Goal: Task Accomplishment & Management: Manage account settings

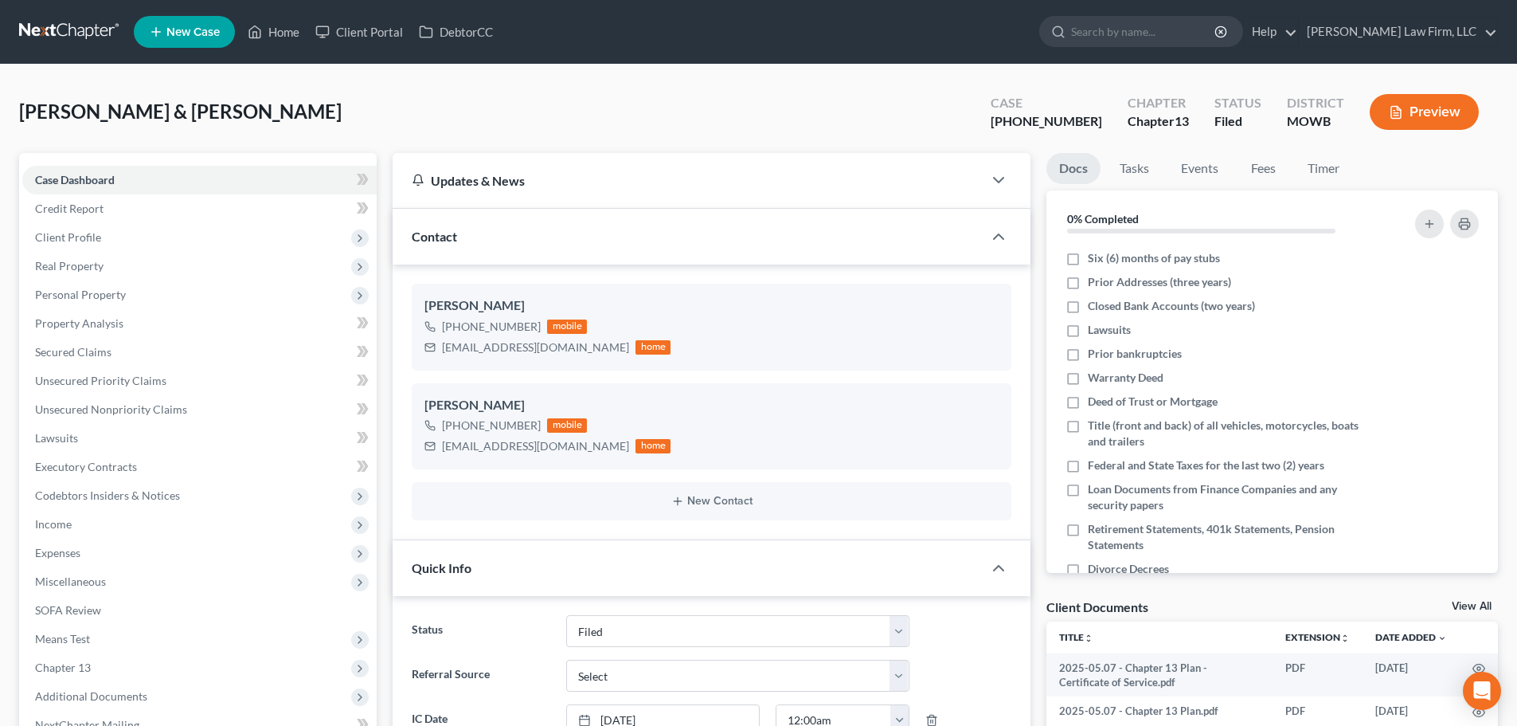
select select "3"
select select "1"
drag, startPoint x: 279, startPoint y: 28, endPoint x: 358, endPoint y: 65, distance: 88.0
click at [279, 28] on link "Home" at bounding box center [274, 32] width 68 height 29
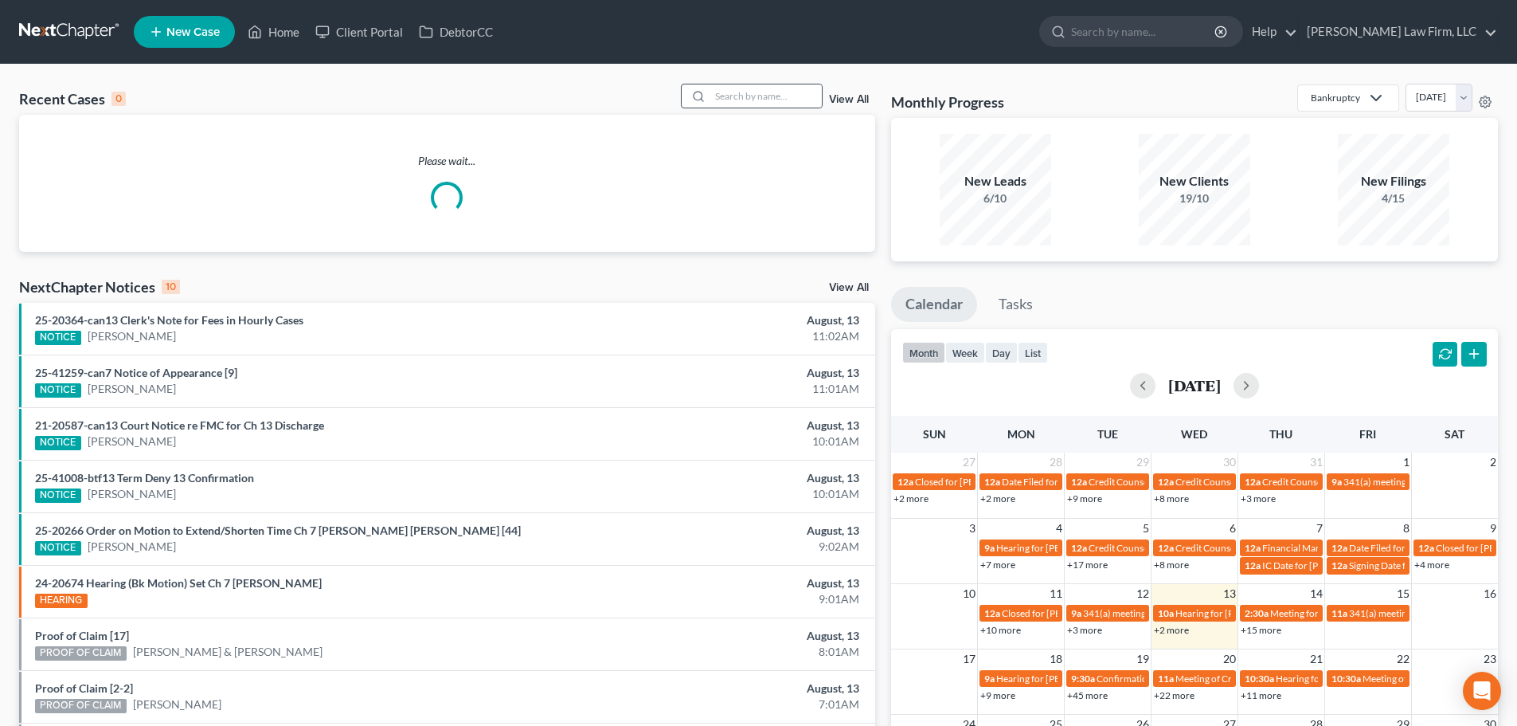
click at [710, 93] on div at bounding box center [696, 95] width 29 height 23
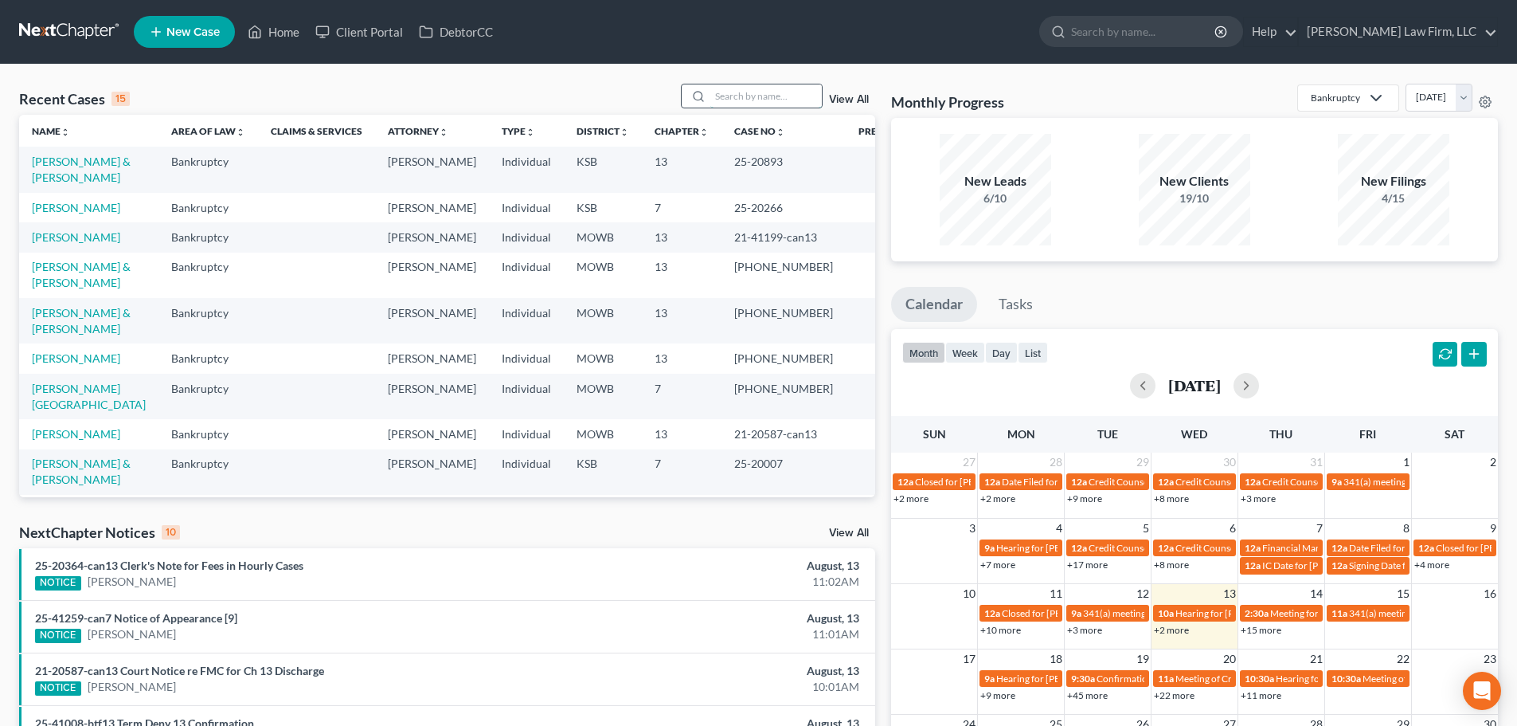
click at [724, 96] on input "search" at bounding box center [766, 95] width 112 height 23
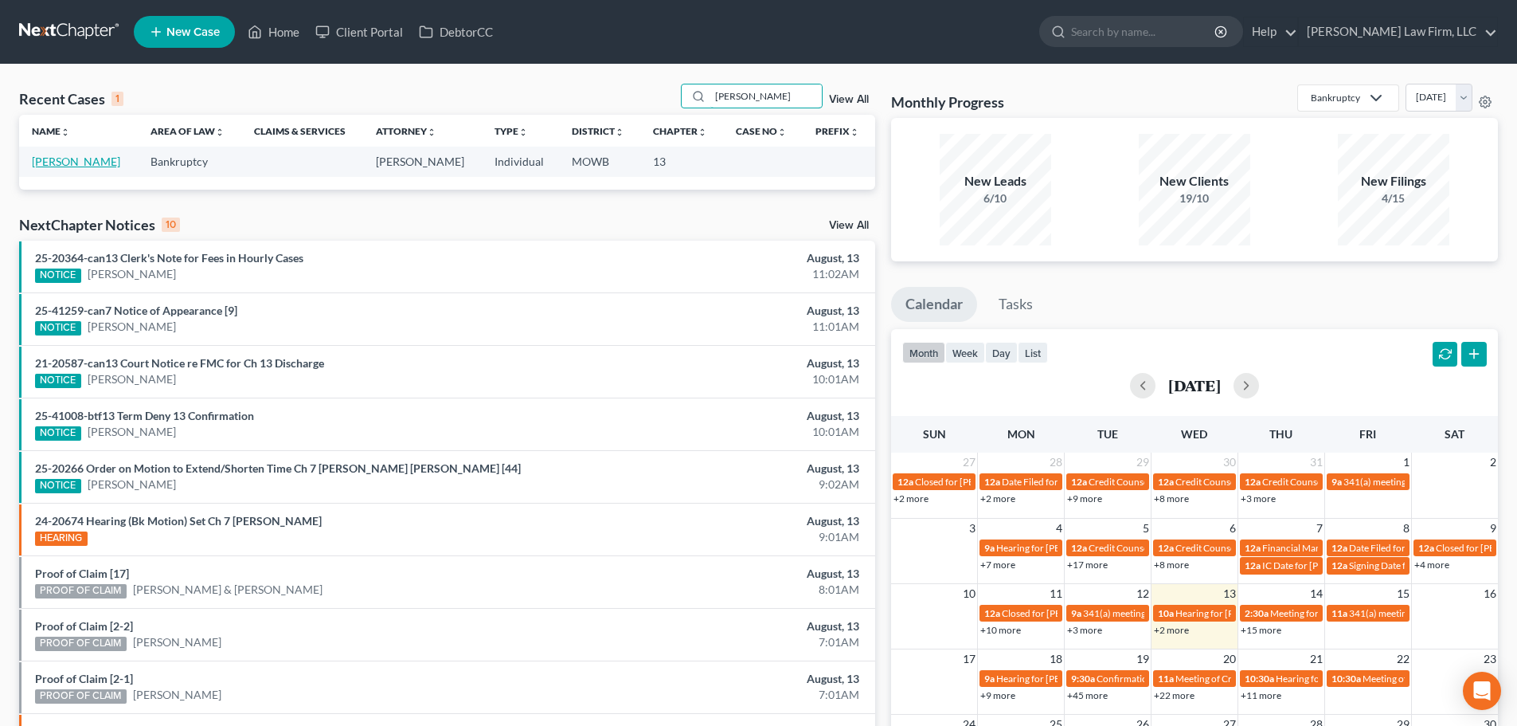
type input "[PERSON_NAME]"
click at [57, 160] on link "[PERSON_NAME]" at bounding box center [76, 162] width 88 height 14
select select "6"
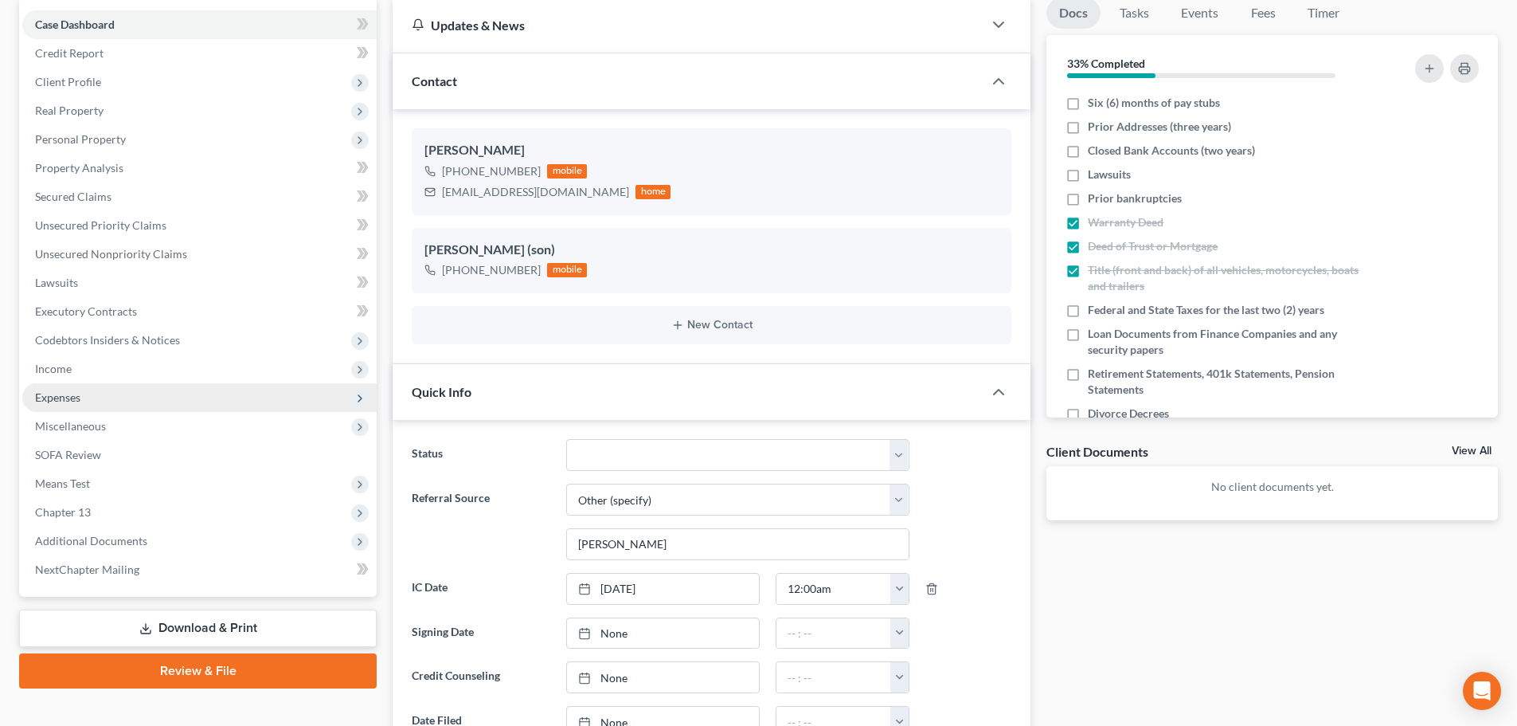
scroll to position [159, 0]
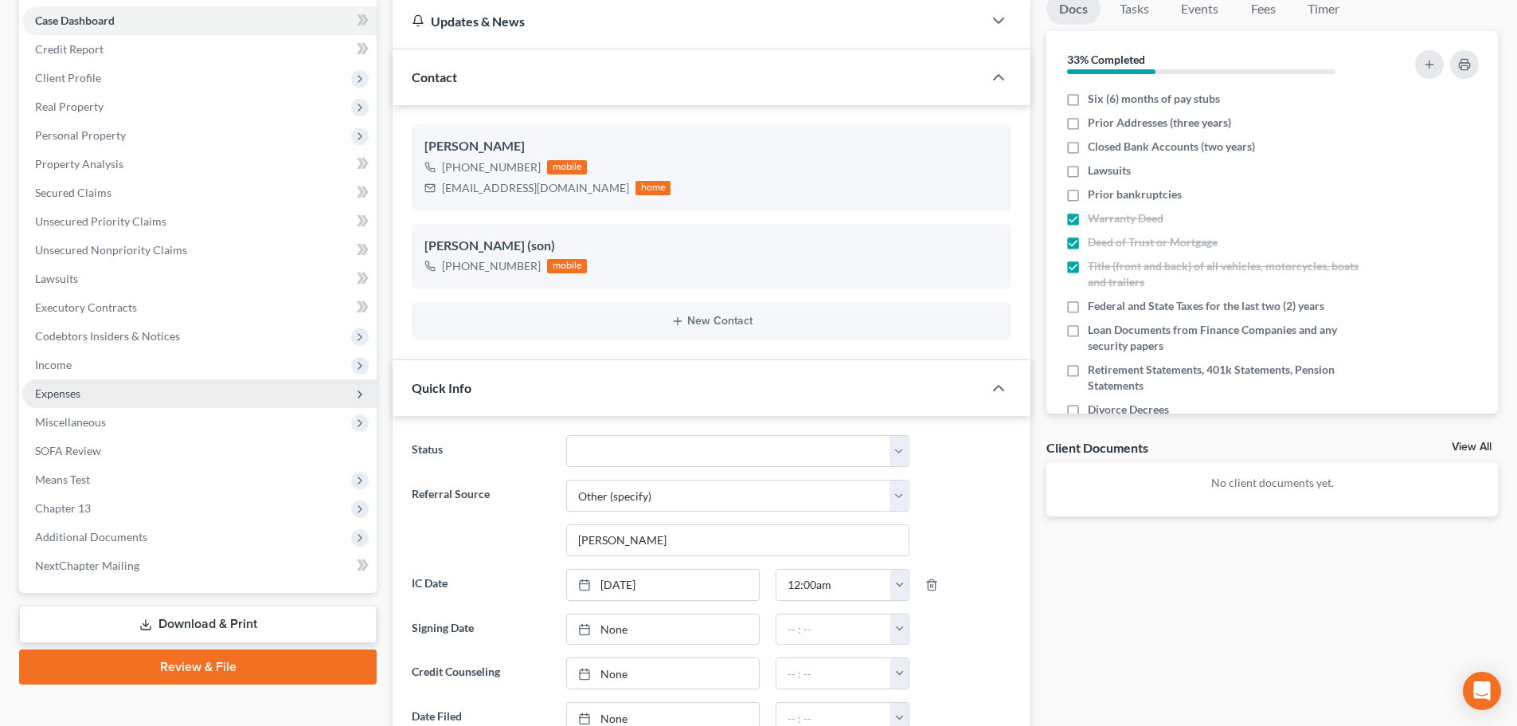
click at [82, 393] on span "Expenses" at bounding box center [199, 393] width 354 height 29
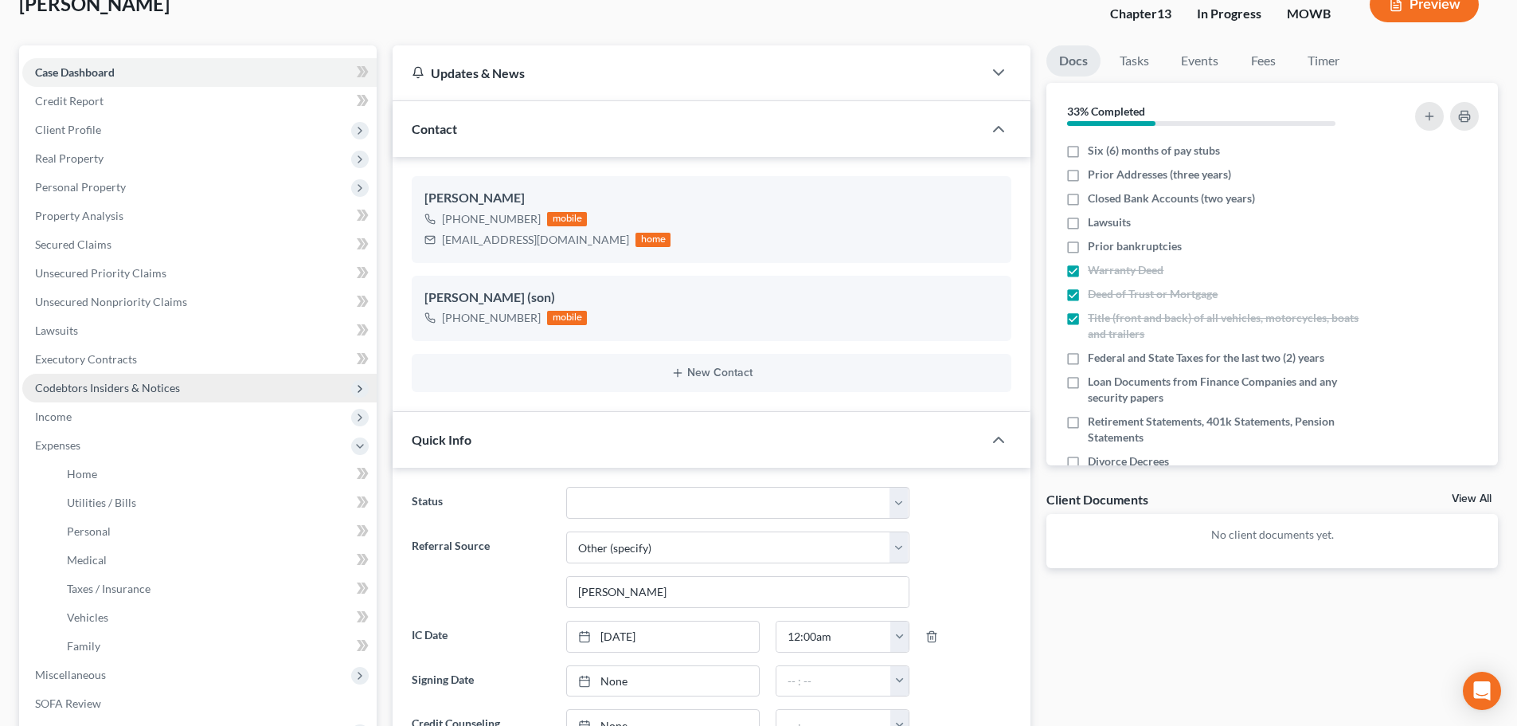
scroll to position [80, 0]
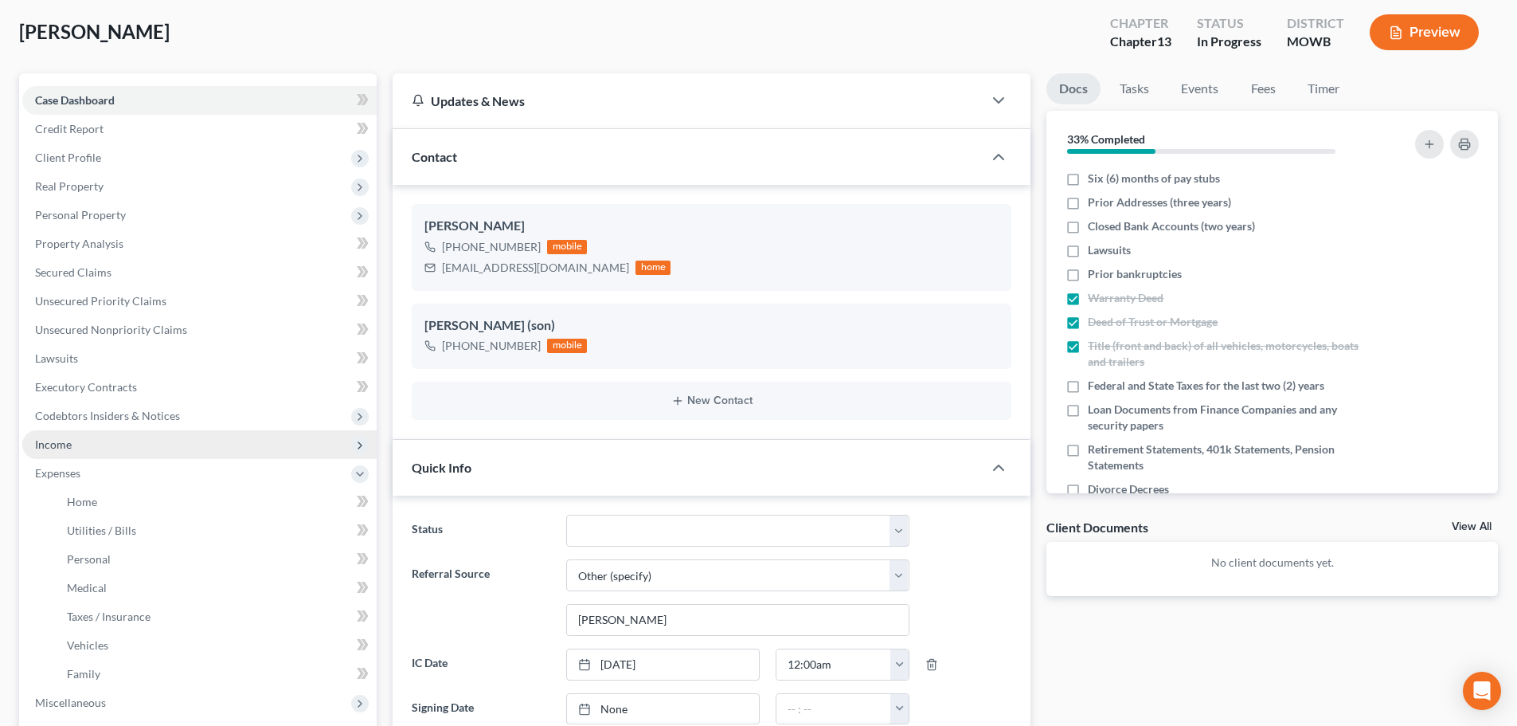
click at [73, 443] on span "Income" at bounding box center [199, 444] width 354 height 29
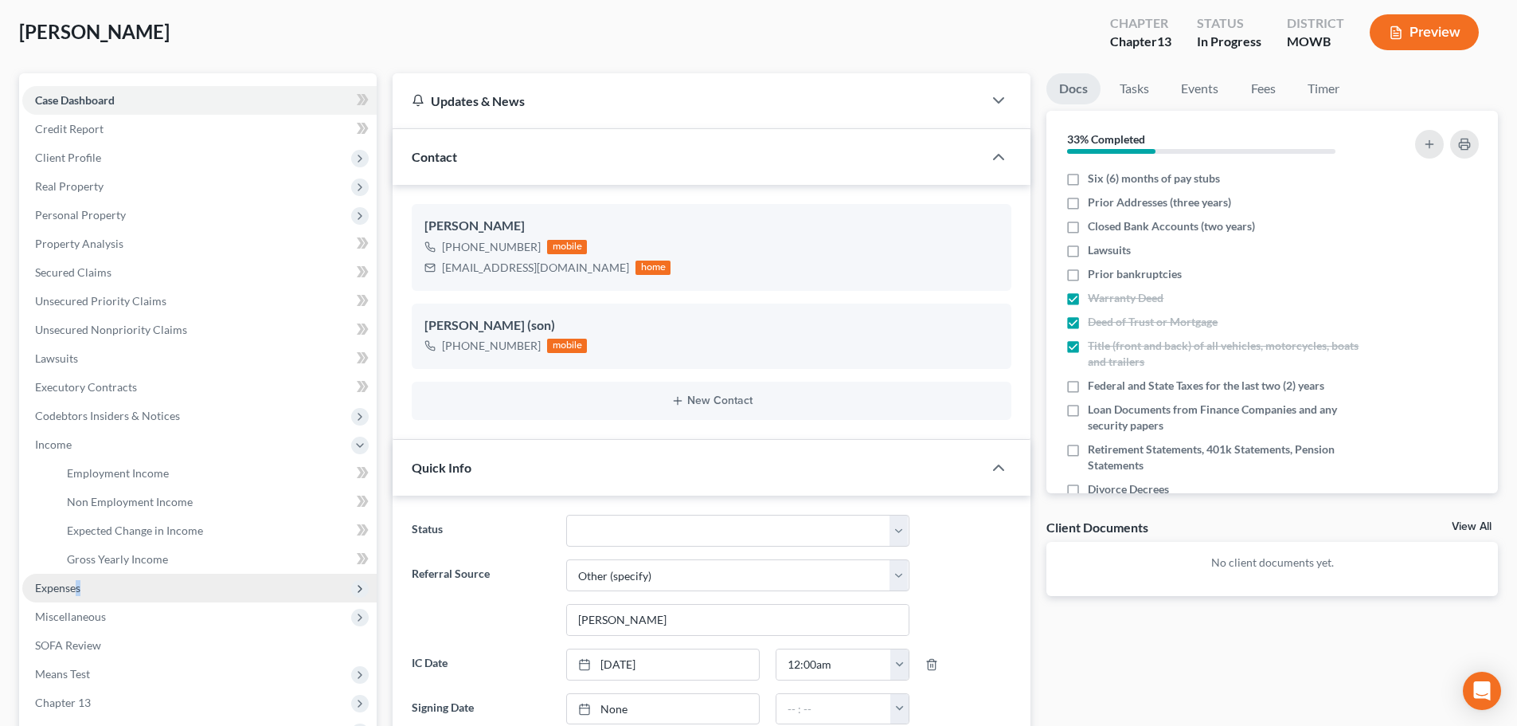
click at [80, 579] on span "Expenses" at bounding box center [199, 587] width 354 height 29
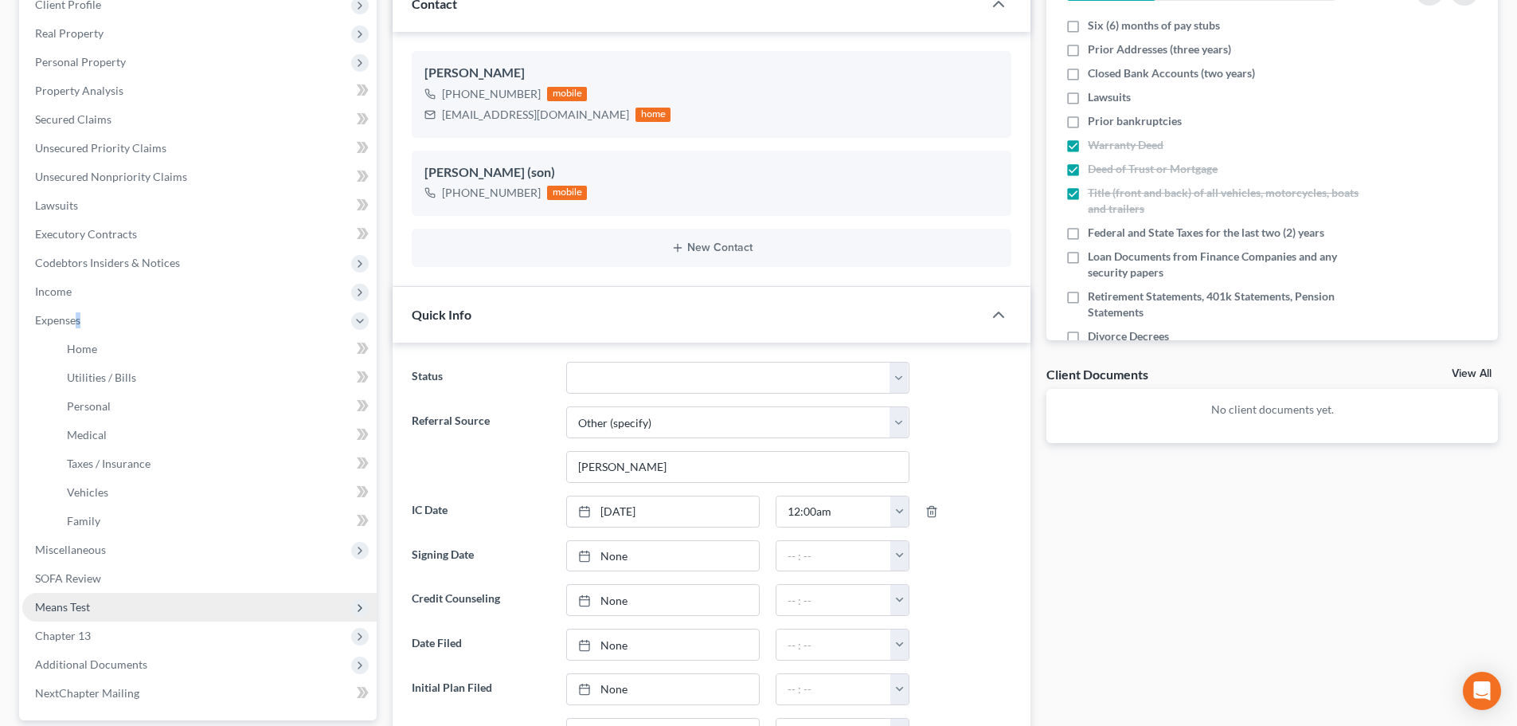
scroll to position [239, 0]
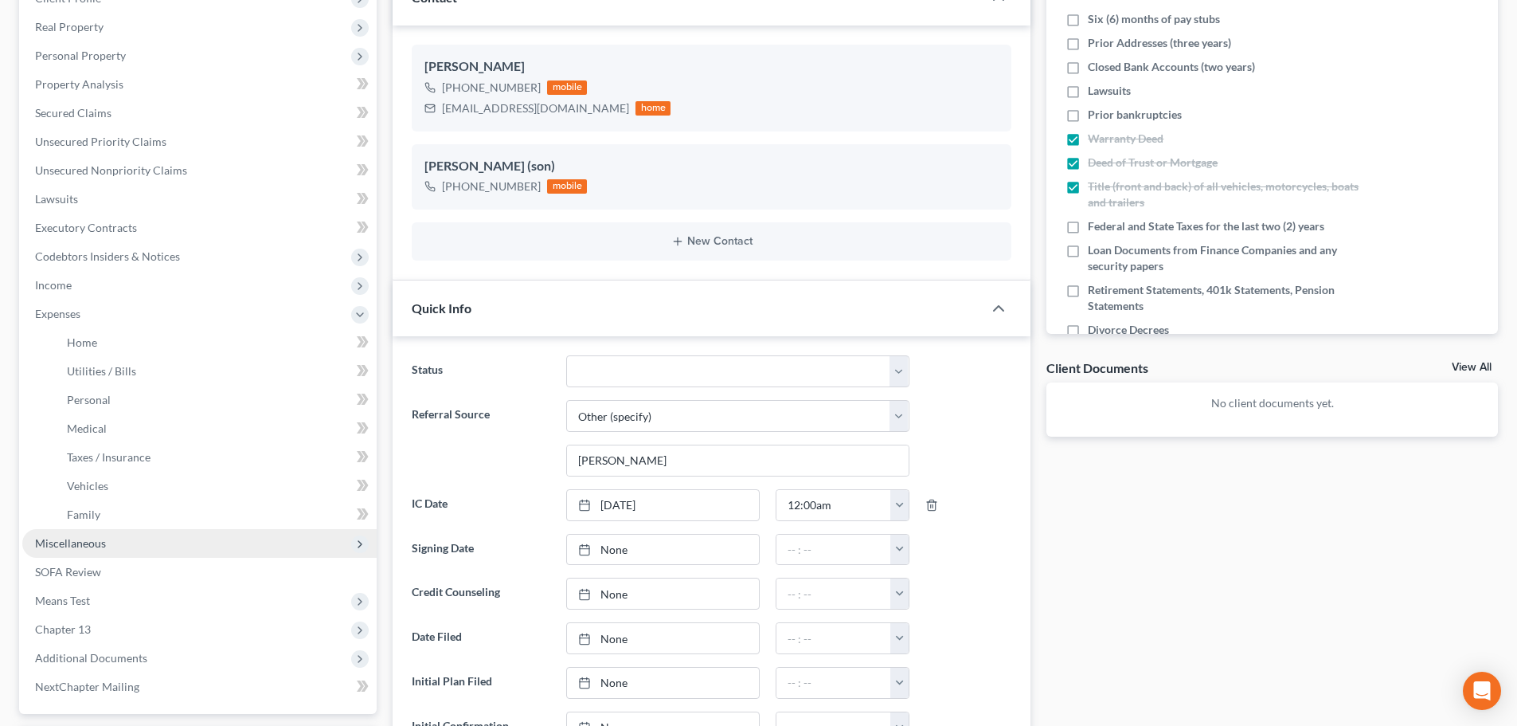
click at [92, 539] on span "Miscellaneous" at bounding box center [70, 543] width 71 height 14
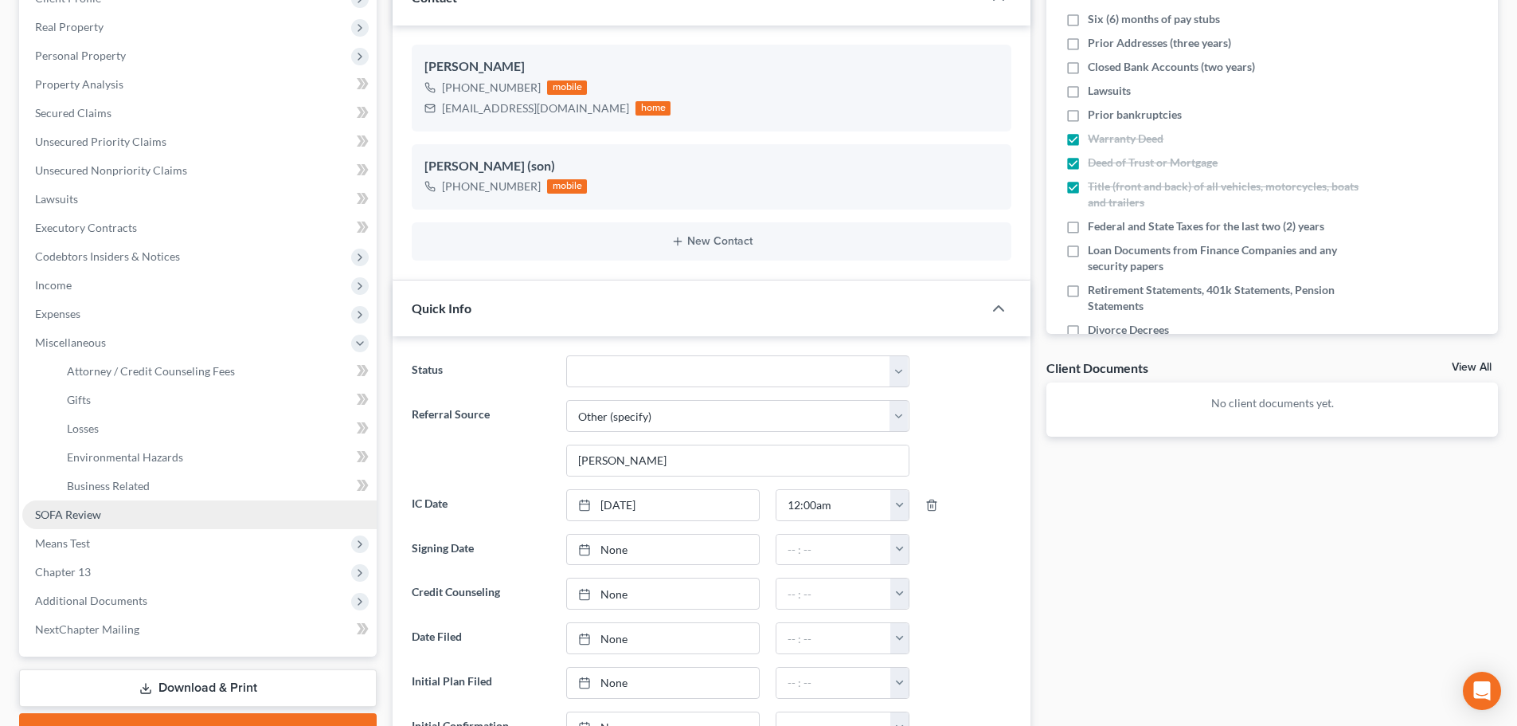
click at [78, 508] on span "SOFA Review" at bounding box center [68, 514] width 66 height 14
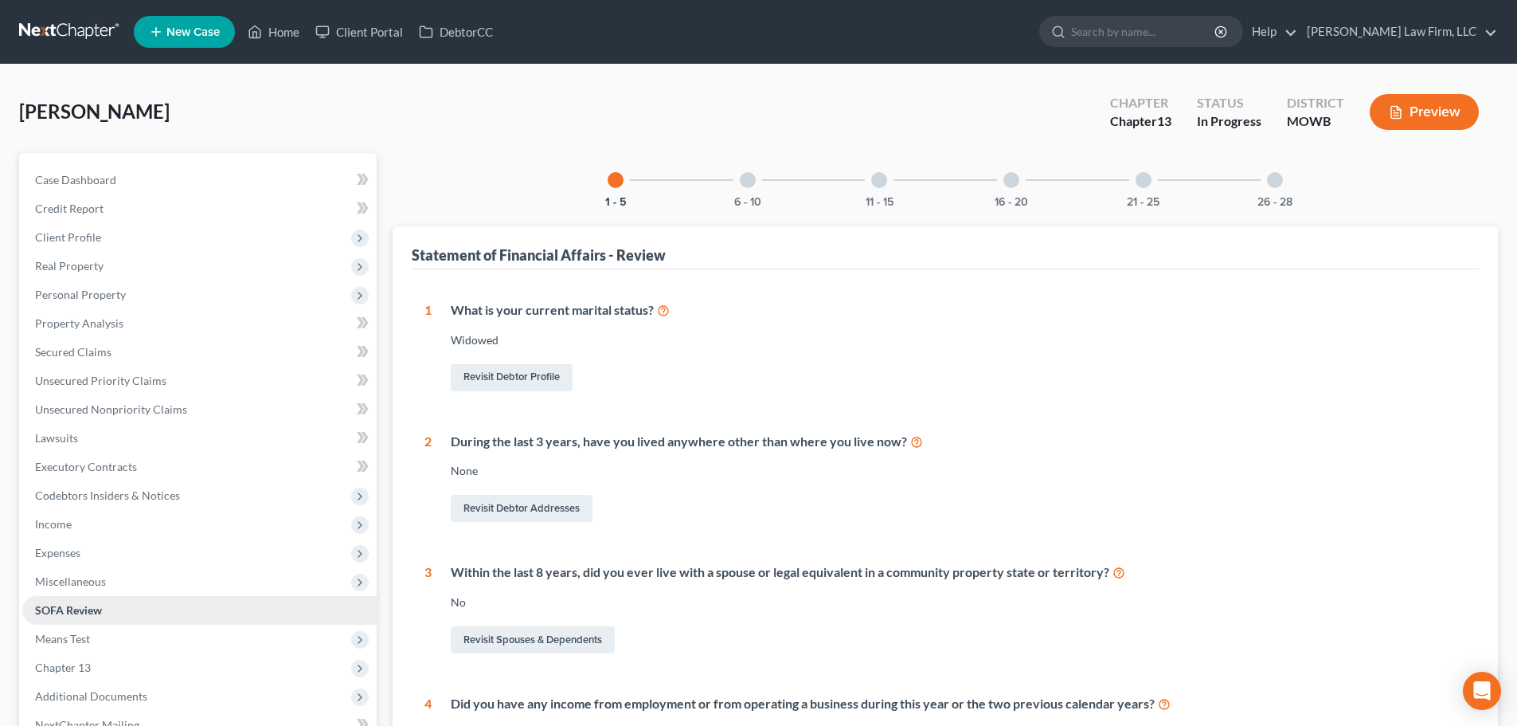
scroll to position [80, 0]
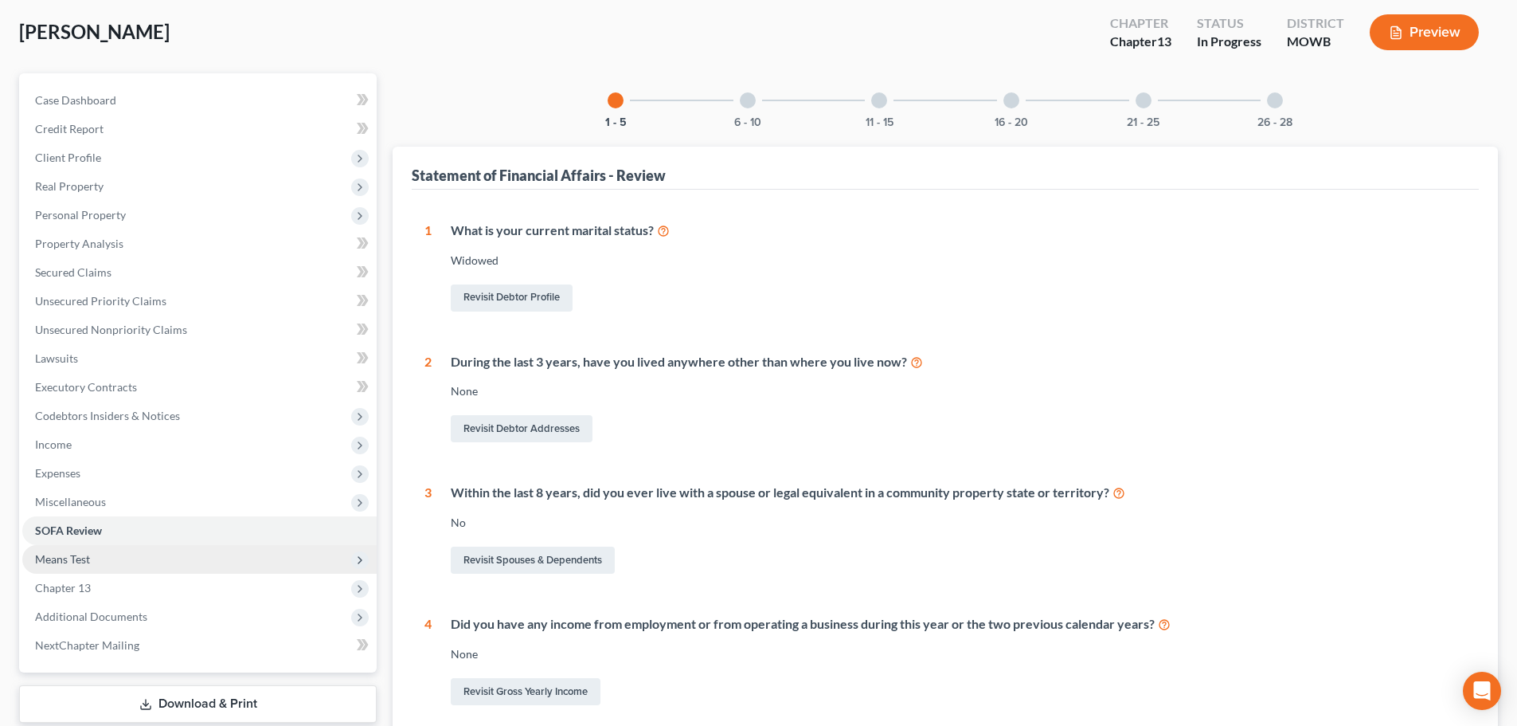
click at [75, 554] on span "Means Test" at bounding box center [62, 559] width 55 height 14
click at [61, 557] on span "Means Test" at bounding box center [62, 559] width 55 height 14
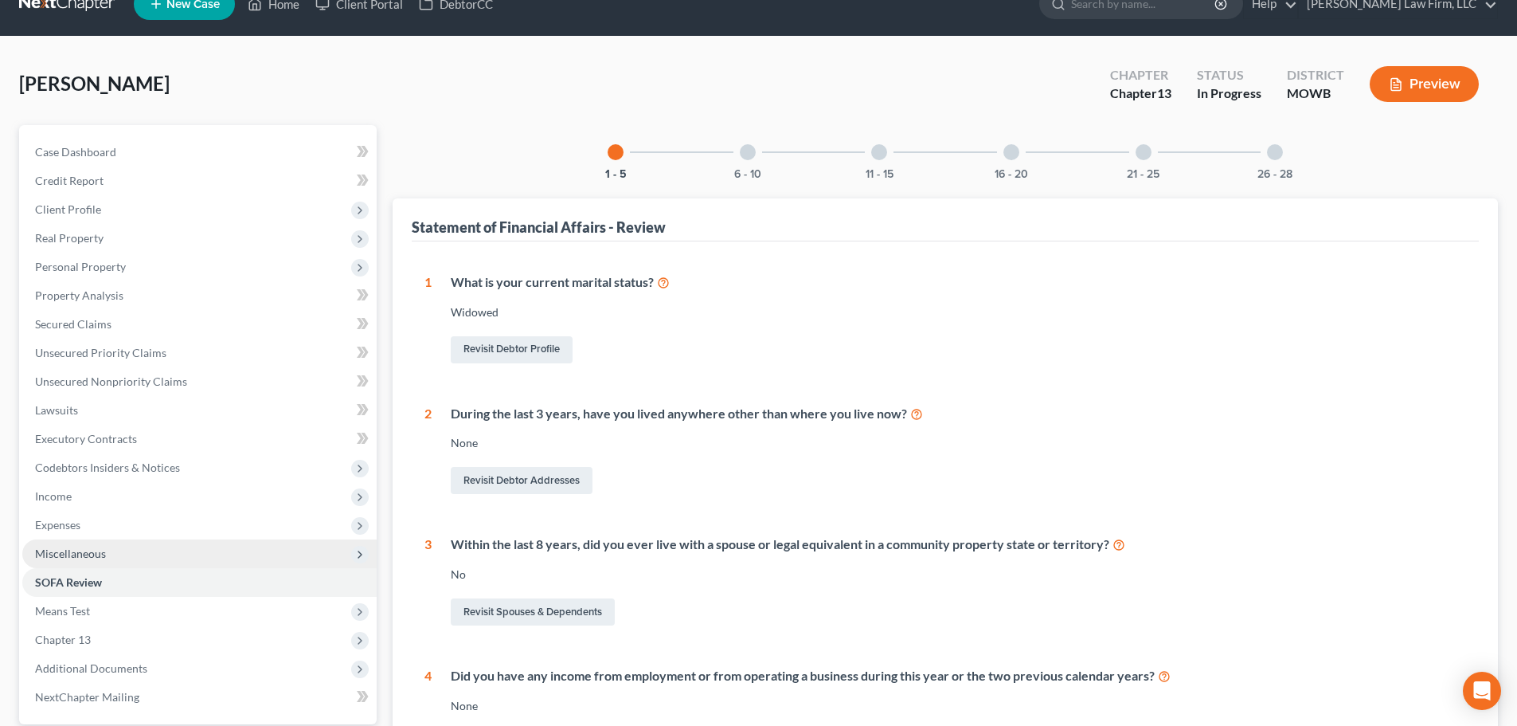
scroll to position [0, 0]
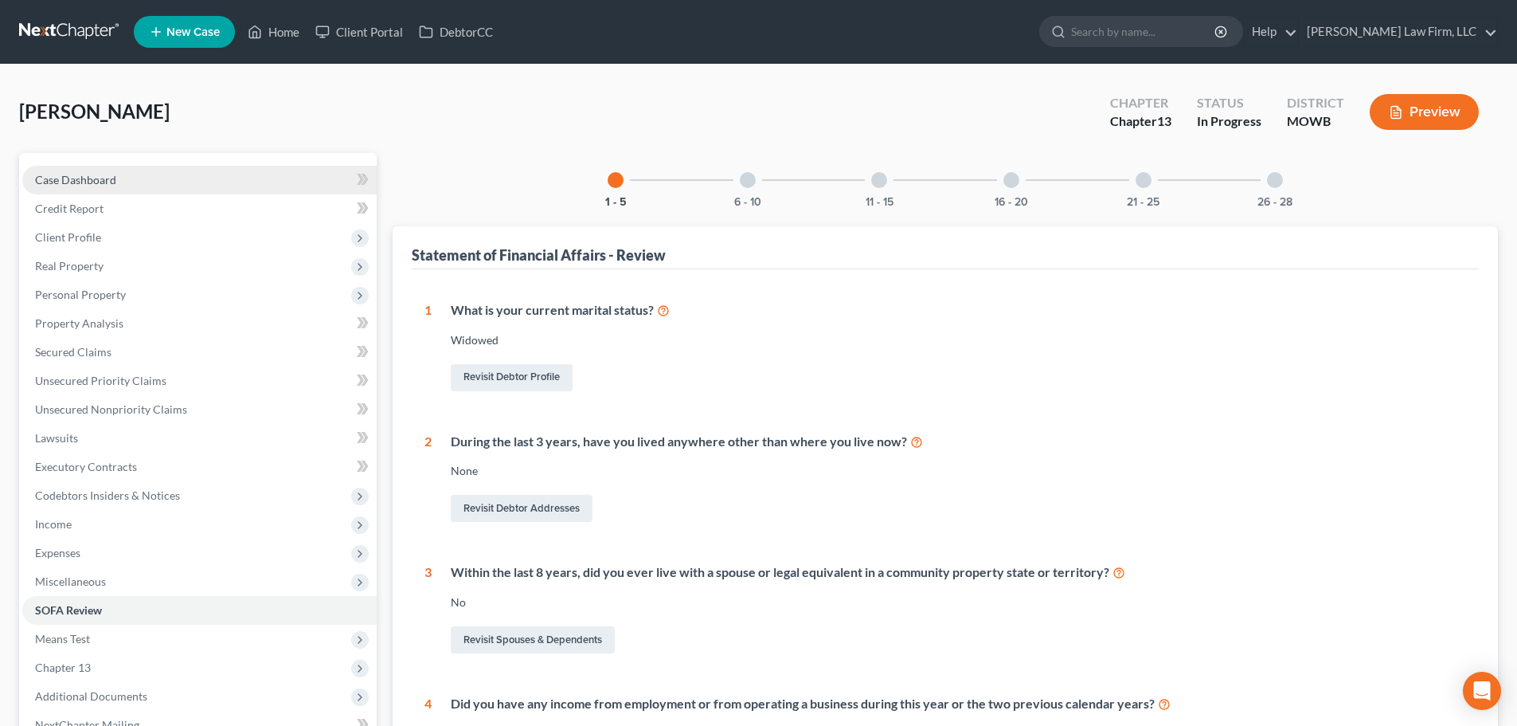
click at [79, 176] on span "Case Dashboard" at bounding box center [75, 180] width 81 height 14
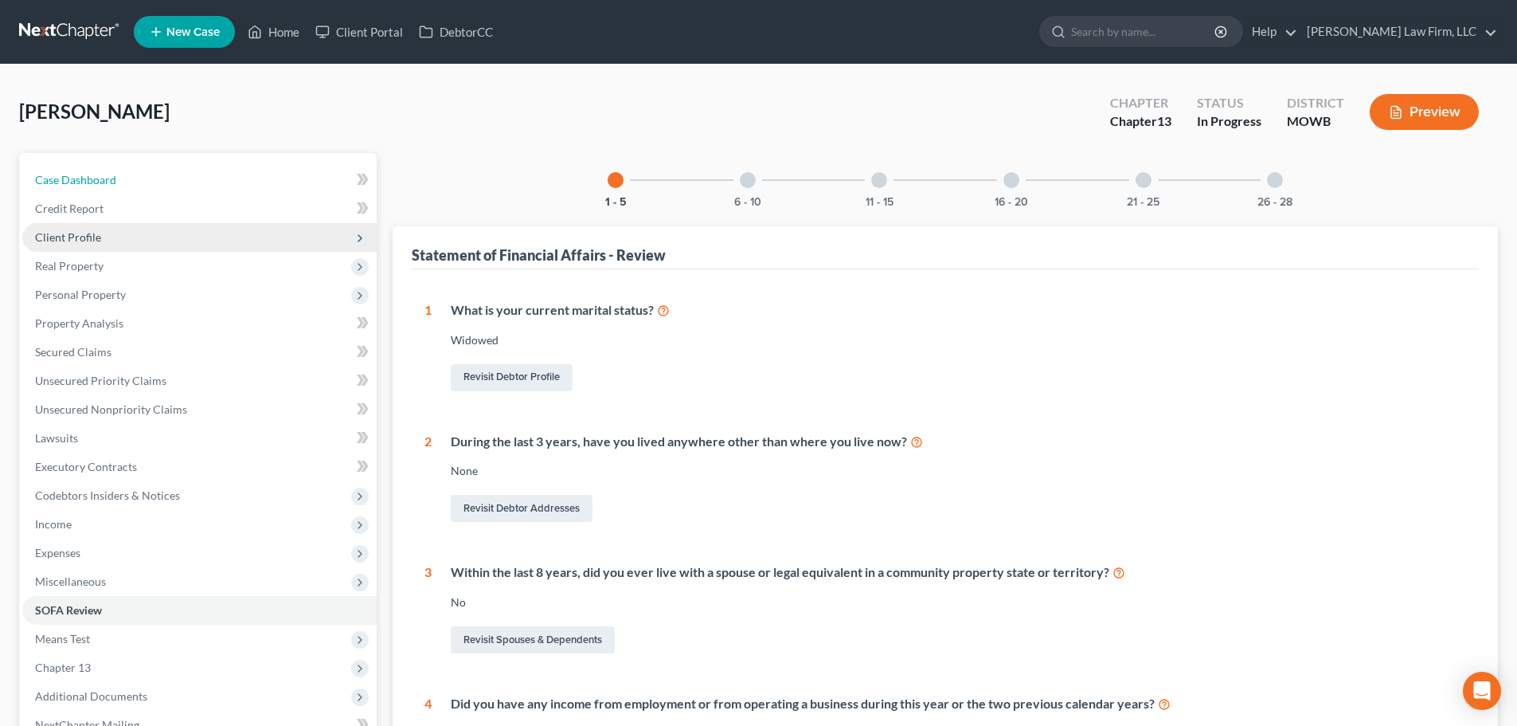
select select "4"
select select "6"
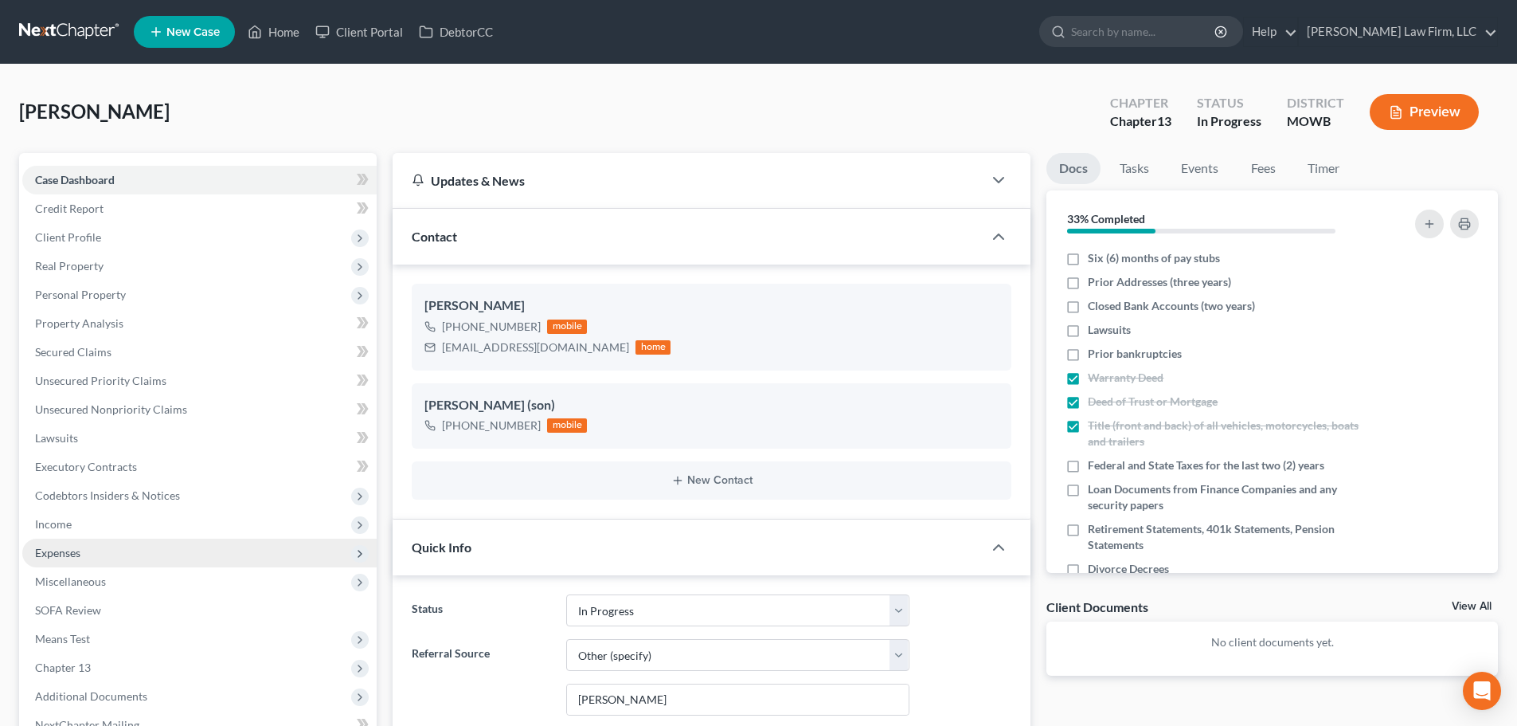
click at [72, 548] on span "Expenses" at bounding box center [57, 553] width 45 height 14
click at [61, 544] on span "Expenses" at bounding box center [199, 552] width 354 height 29
